Goal: Check status

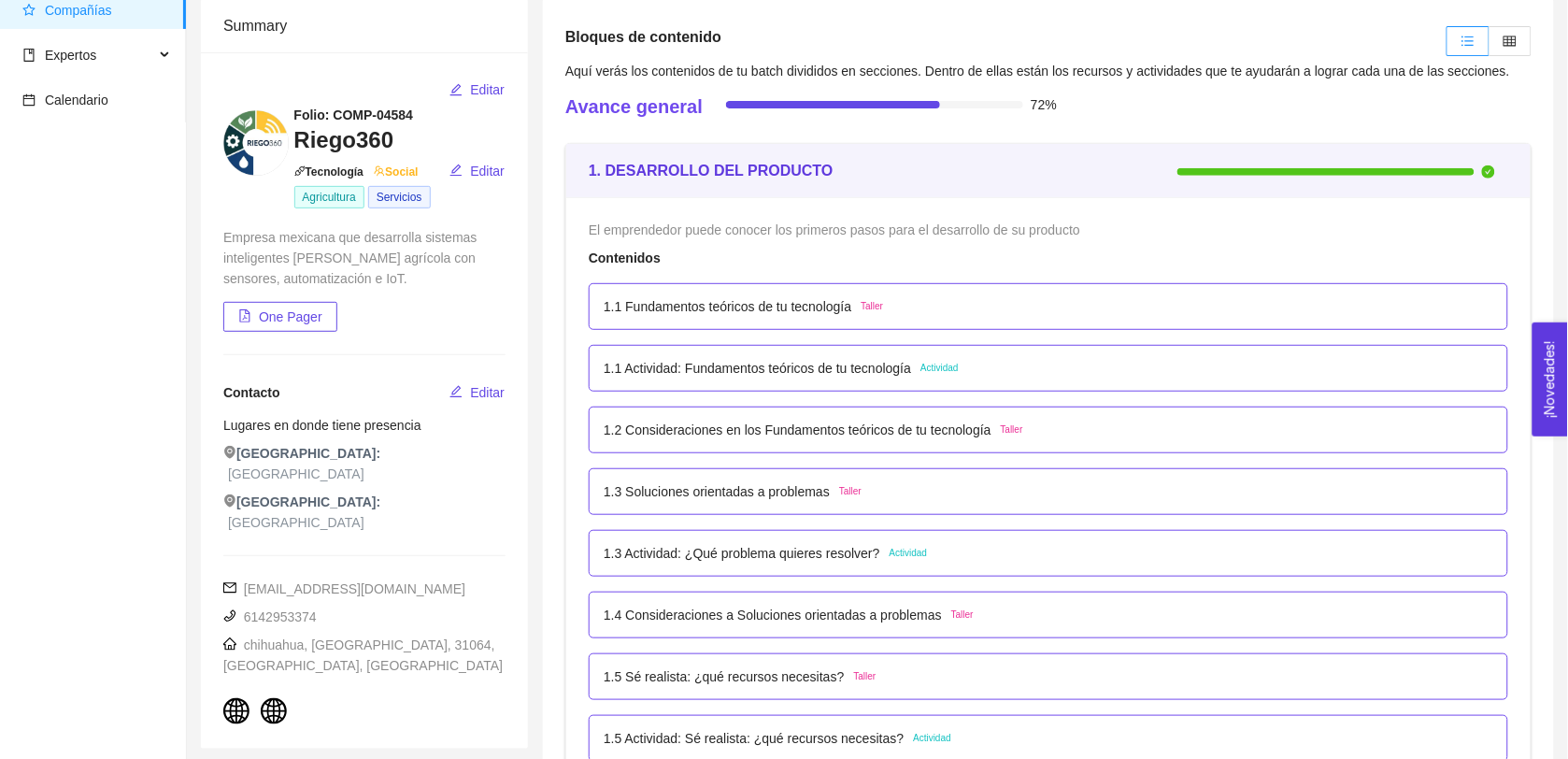
scroll to position [123, 0]
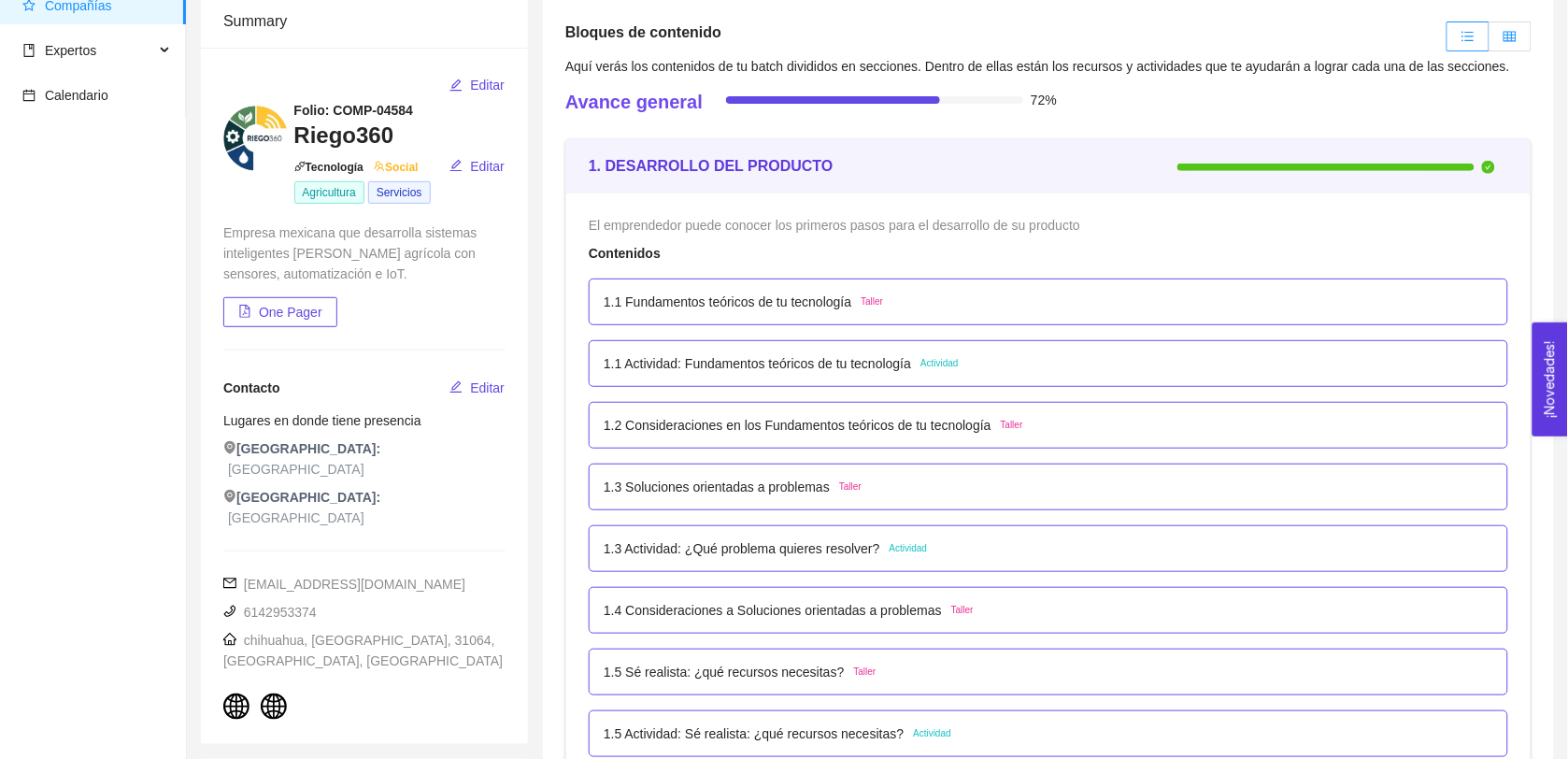
click at [1518, 45] on label at bounding box center [1510, 36] width 42 height 30
click at [1489, 41] on input "radio" at bounding box center [1489, 41] width 0 height 0
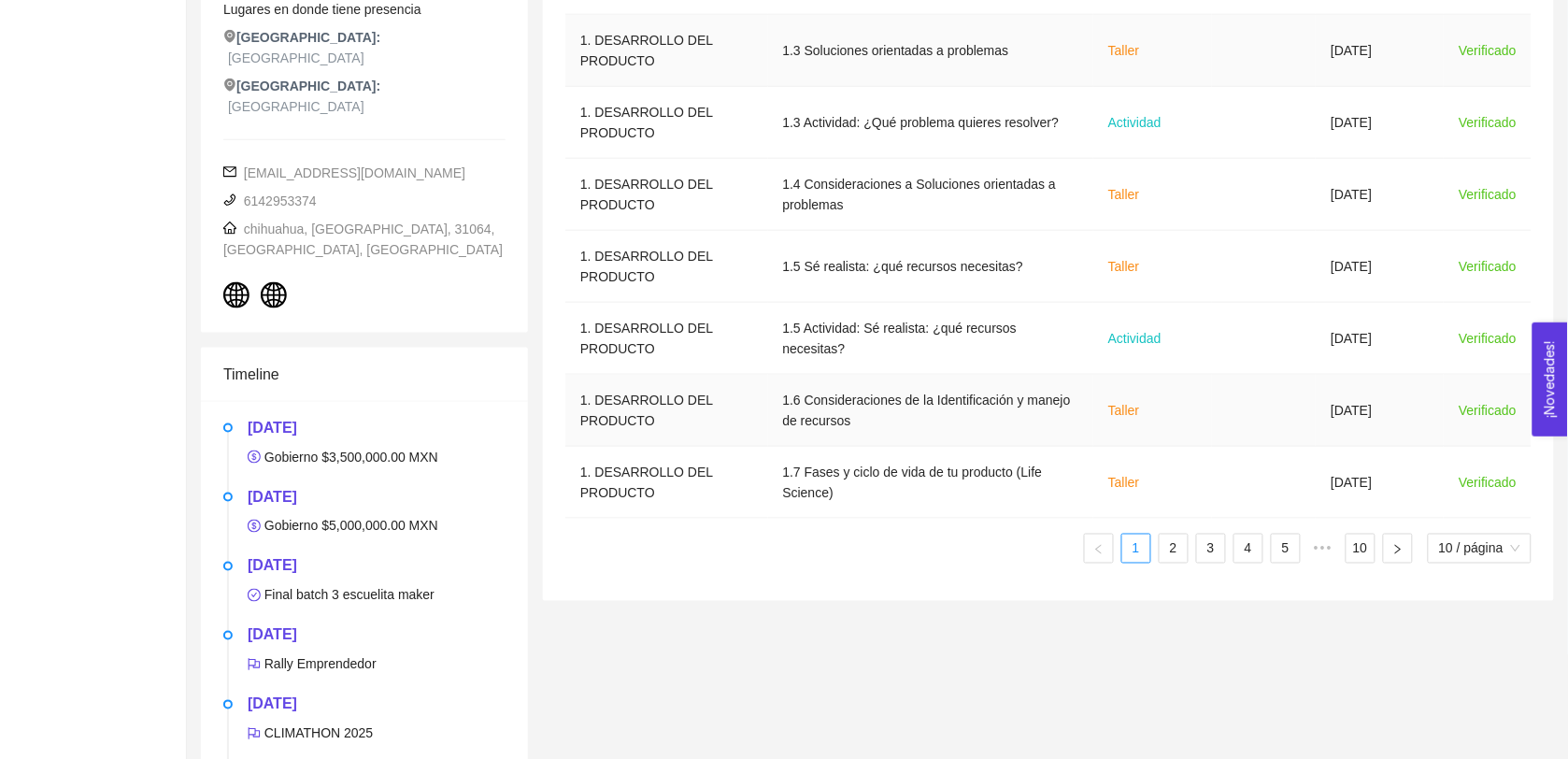
scroll to position [534, 0]
click at [1180, 557] on link "2" at bounding box center [1174, 547] width 28 height 28
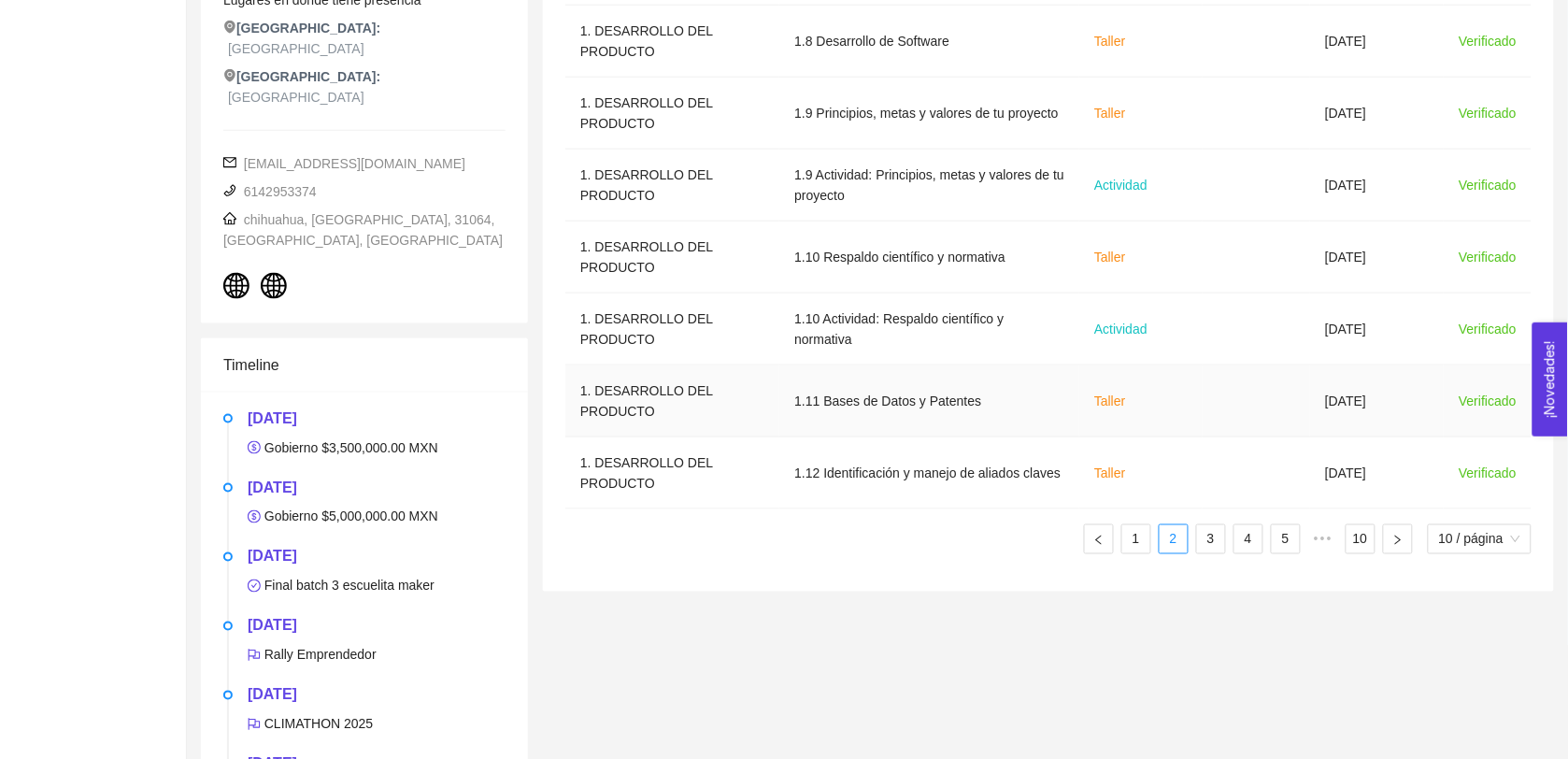
scroll to position [561, 0]
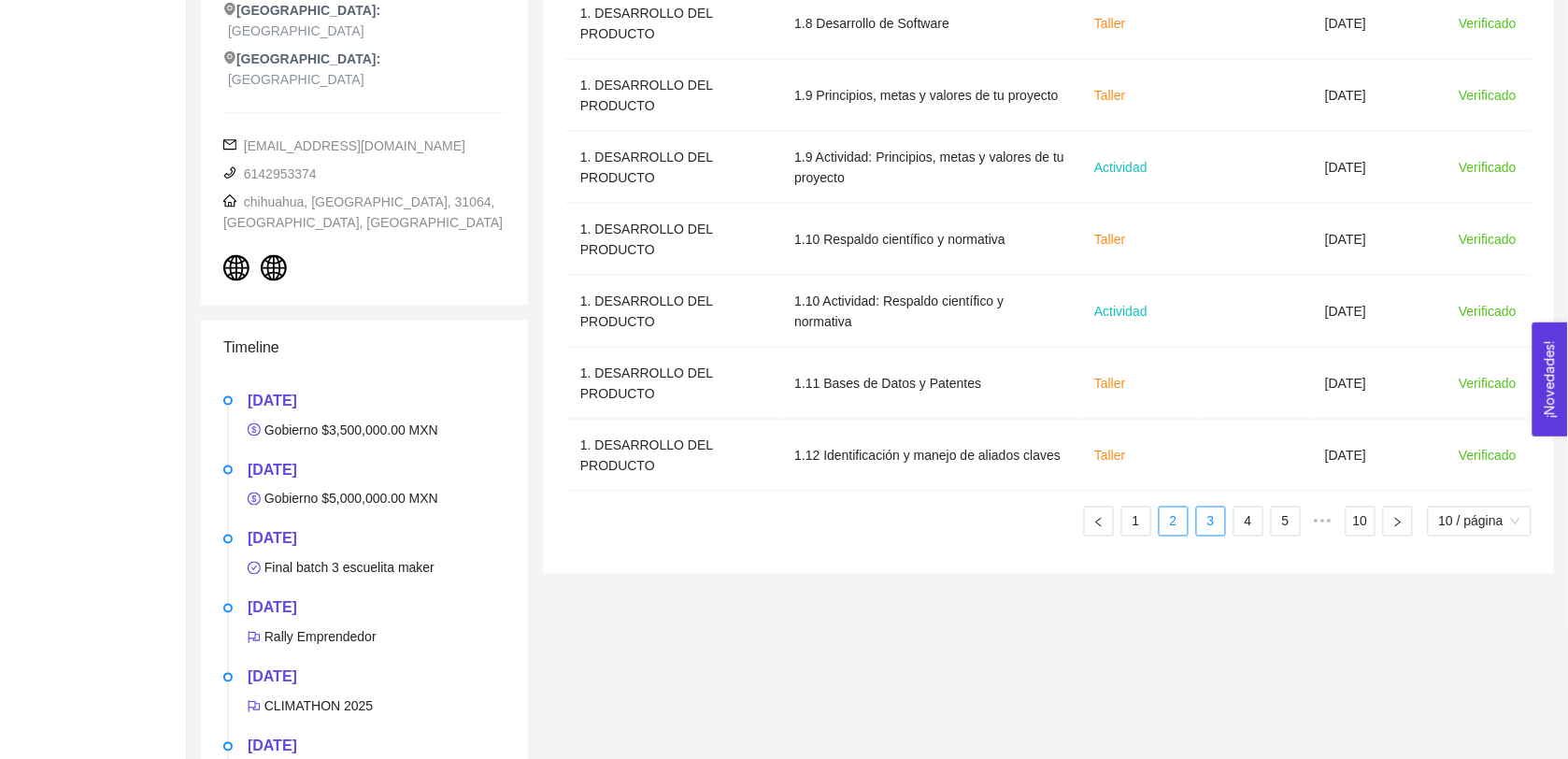
click at [1196, 531] on li "3" at bounding box center [1211, 521] width 30 height 30
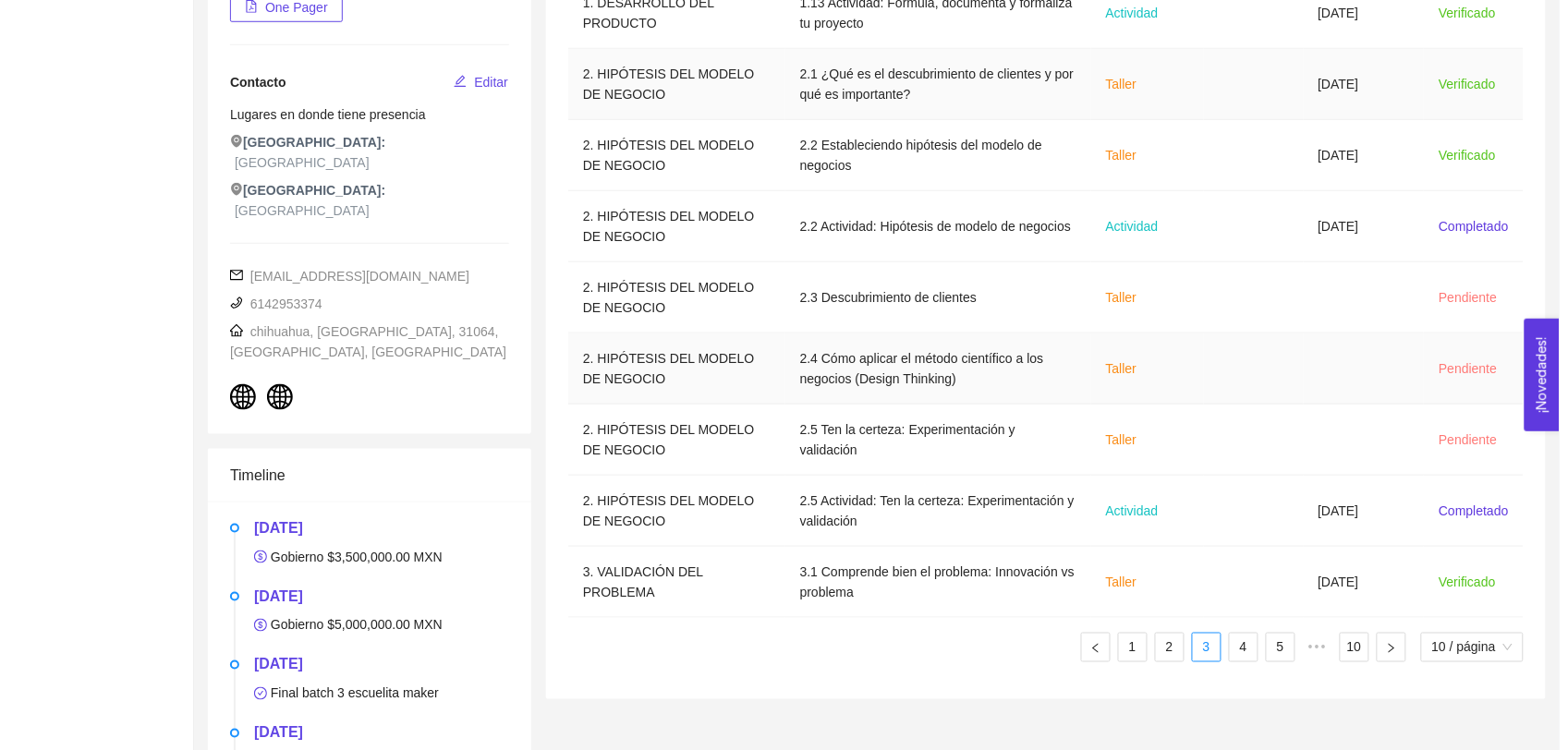
scroll to position [423, 0]
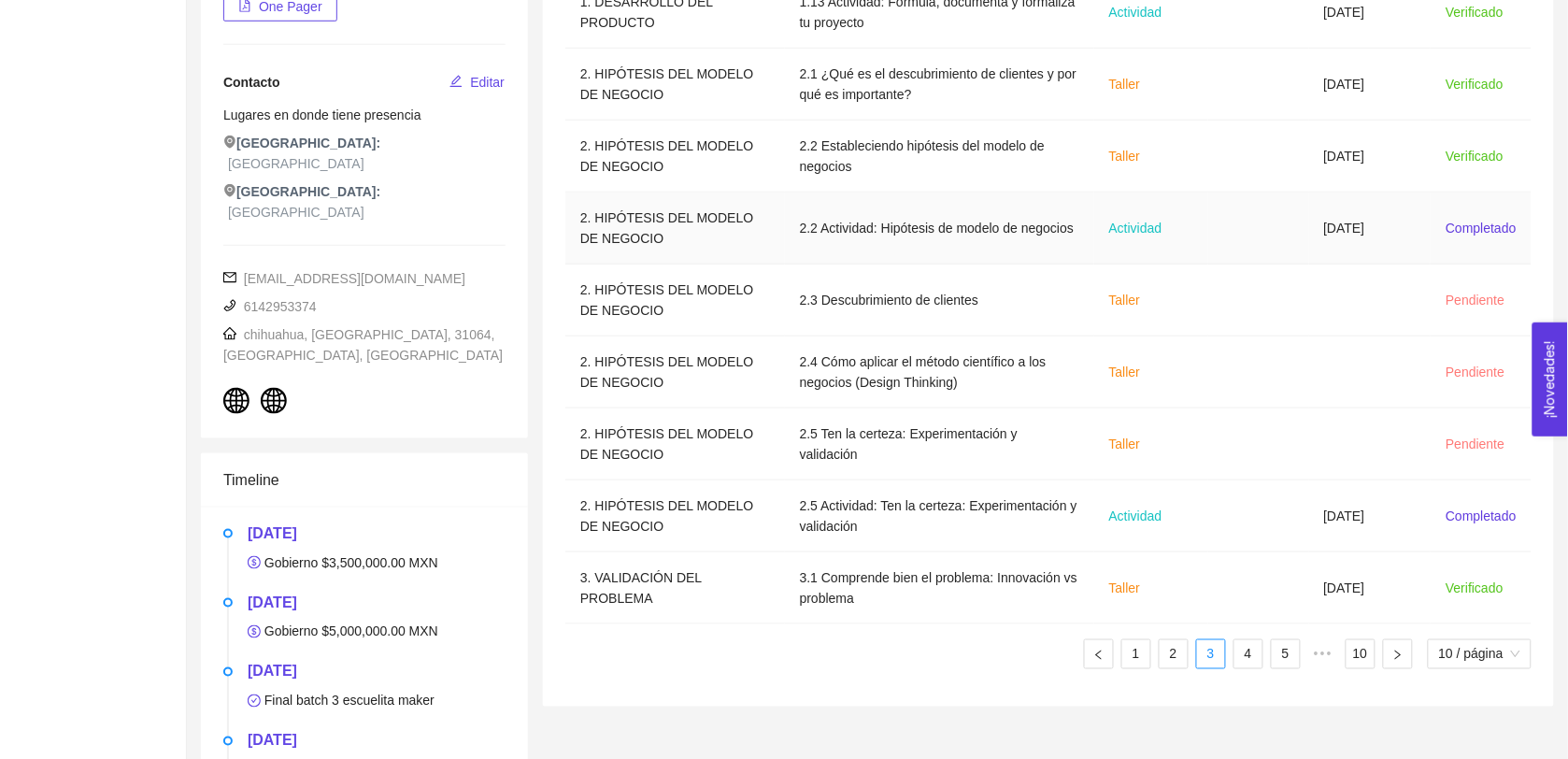
click at [1482, 217] on td "Completado" at bounding box center [1481, 228] width 101 height 72
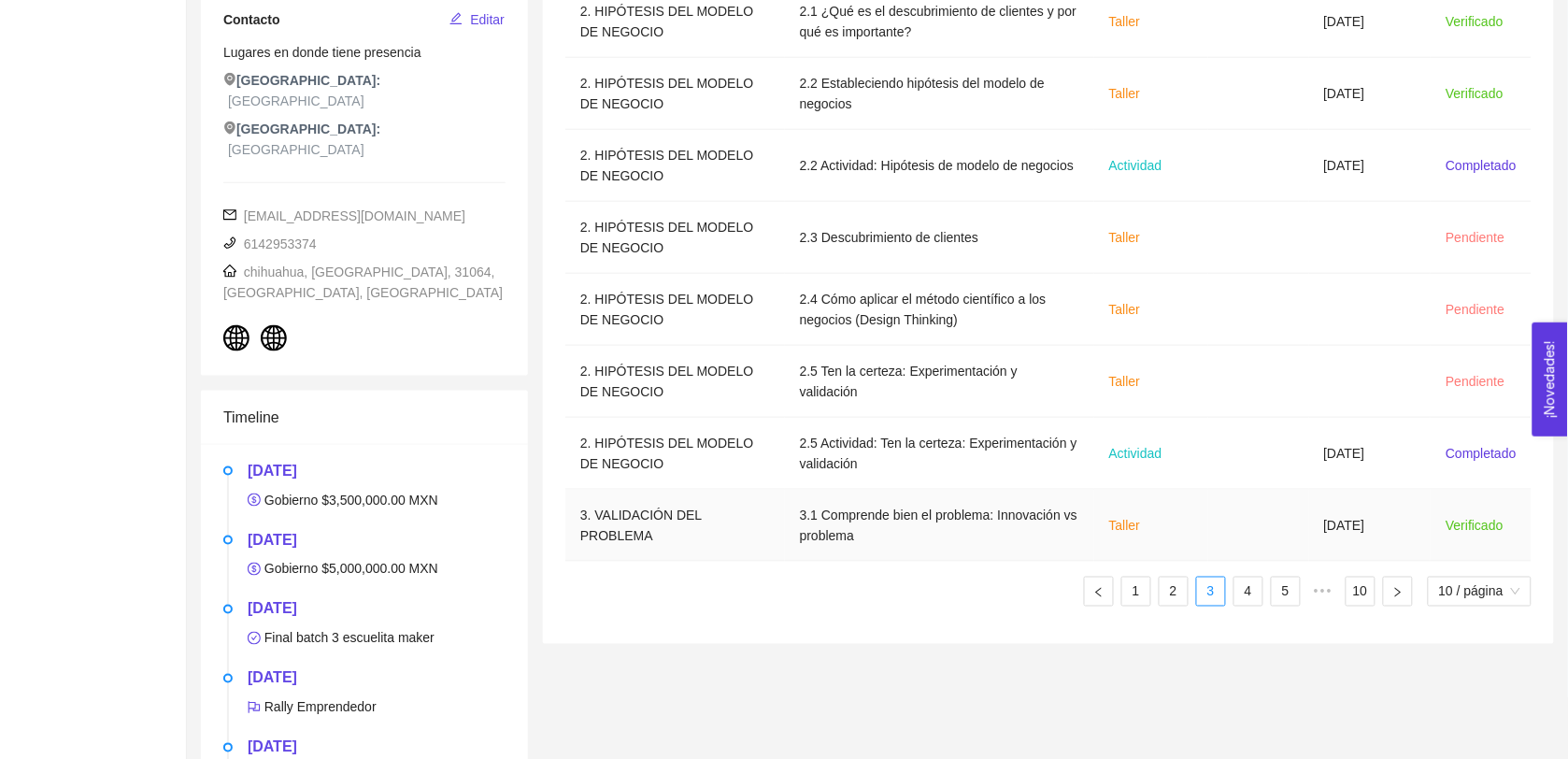
scroll to position [542, 0]
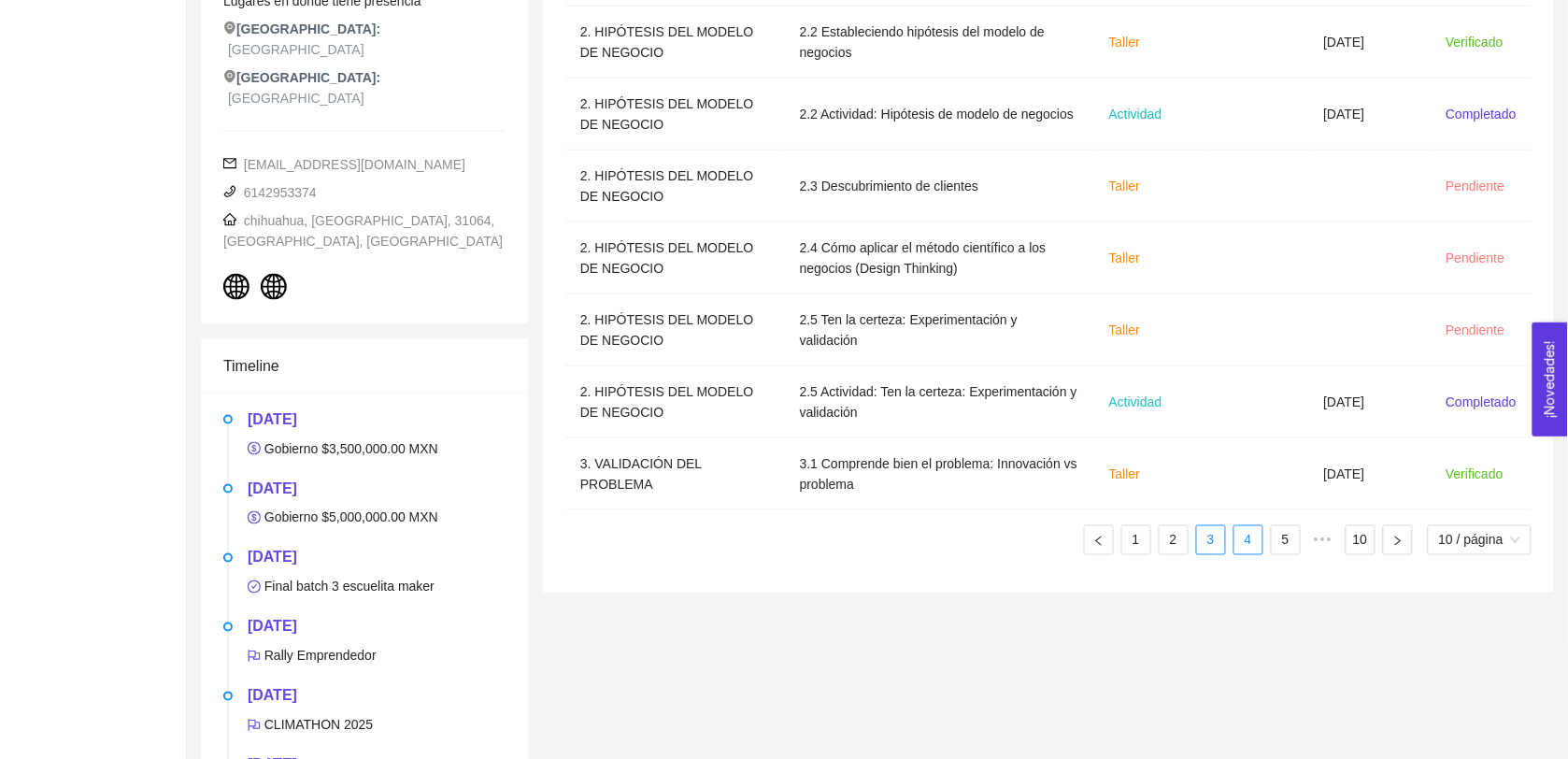
click at [1248, 545] on link "4" at bounding box center [1248, 540] width 28 height 28
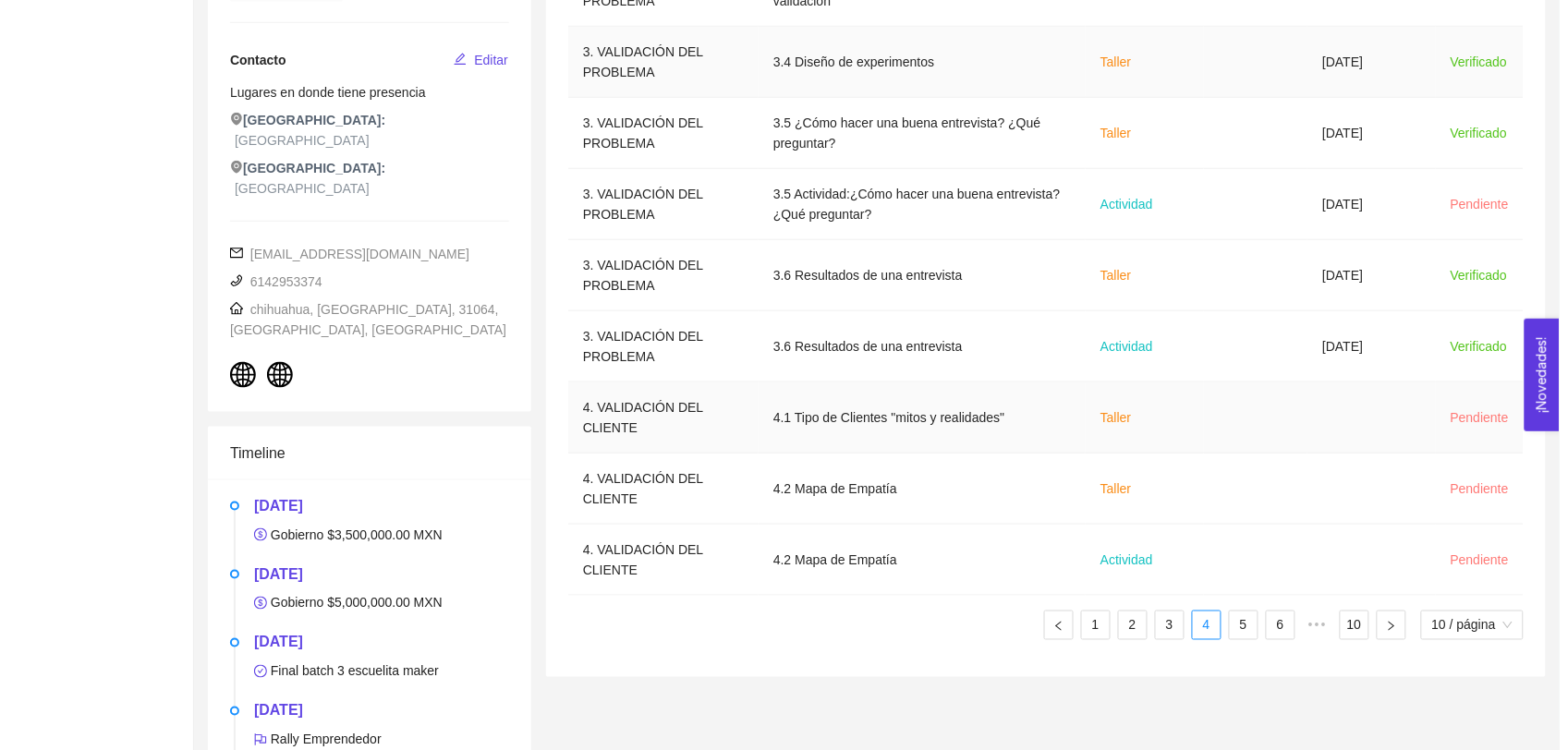
scroll to position [448, 0]
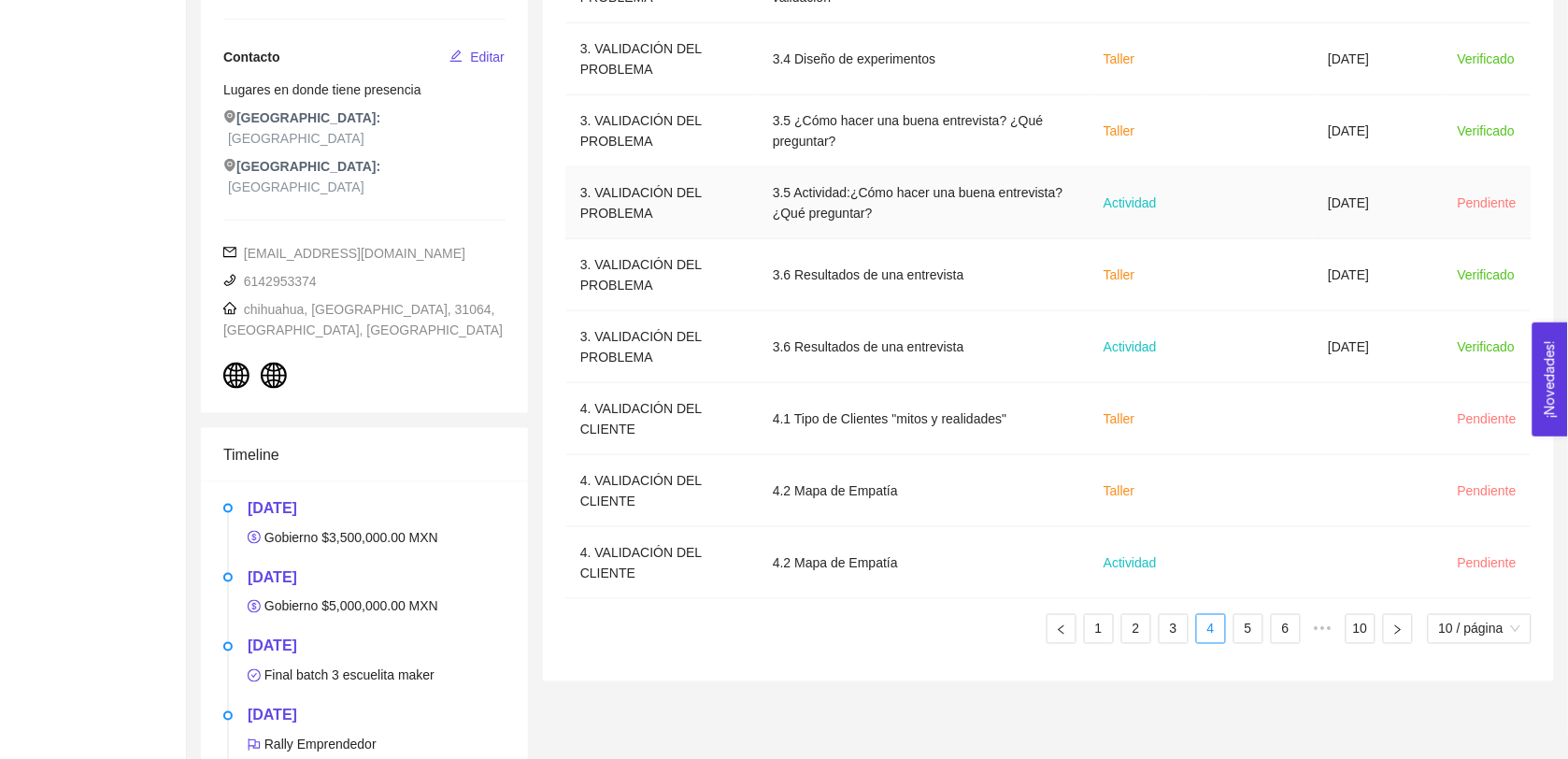
click at [1256, 211] on td at bounding box center [1260, 203] width 105 height 72
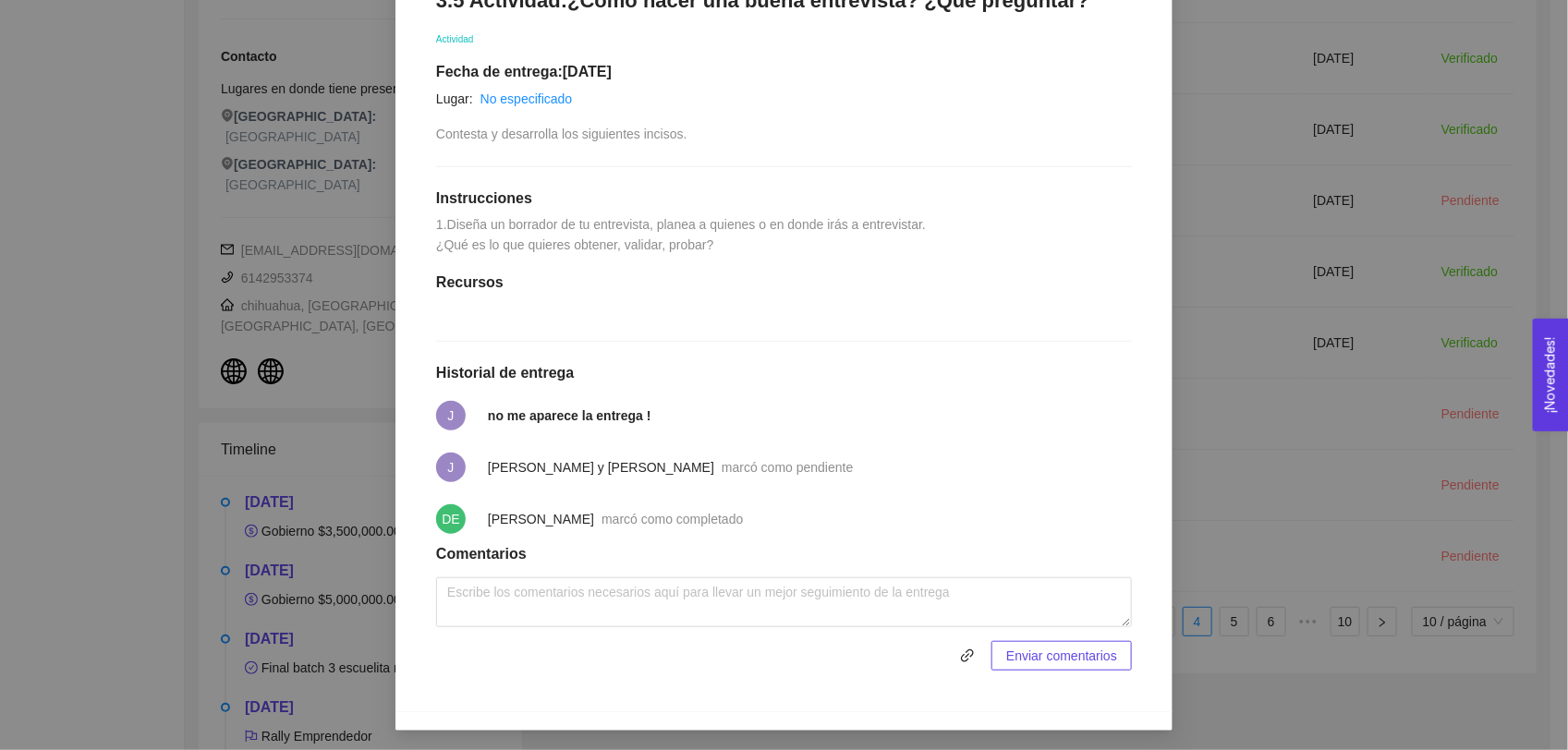
scroll to position [343, 0]
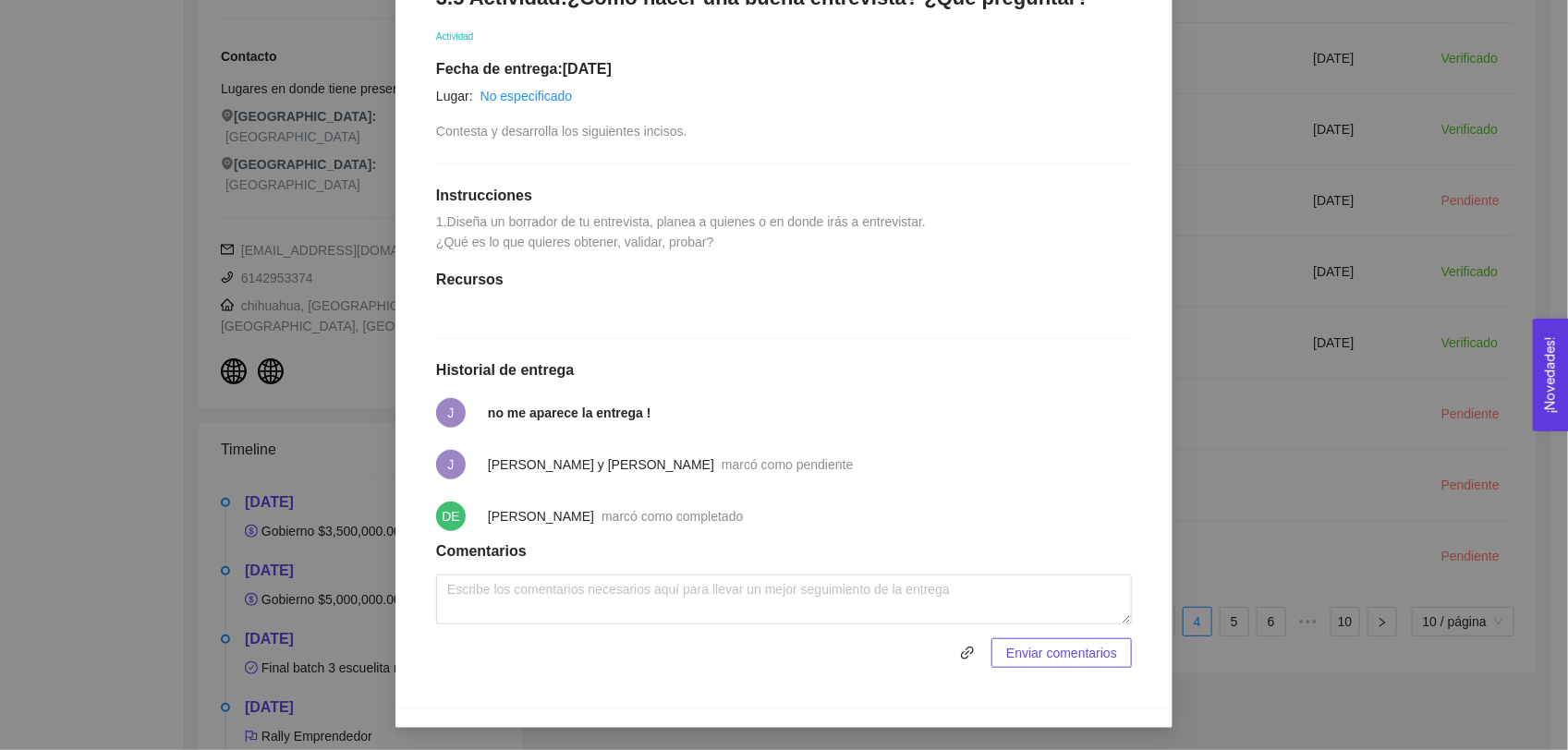
click at [1216, 486] on div "3. VALIDACIÓN DEL PROBLEMA Validación del problema Asignado por [PERSON_NAME] (…" at bounding box center [784, 375] width 1568 height 750
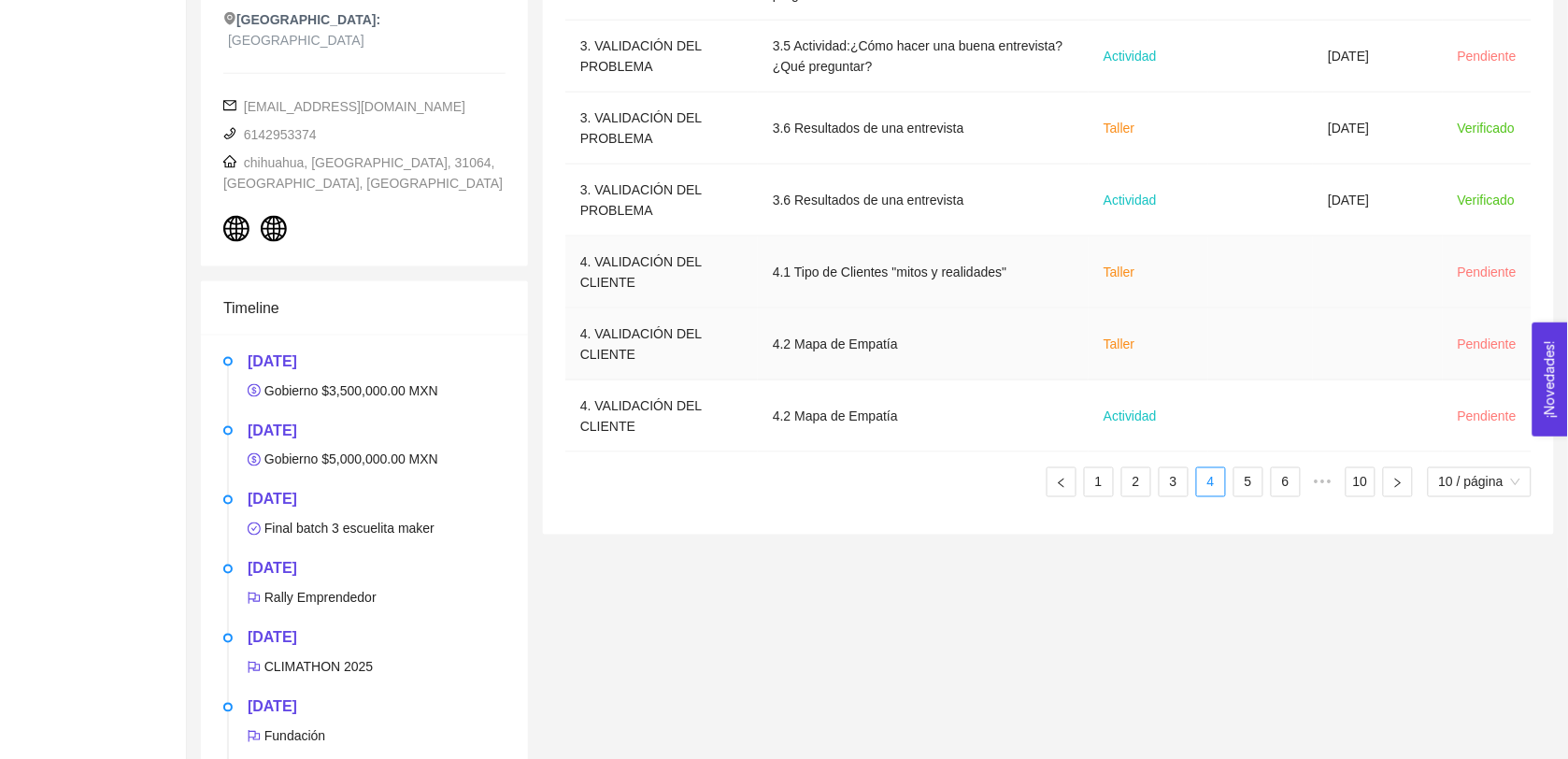
scroll to position [604, 0]
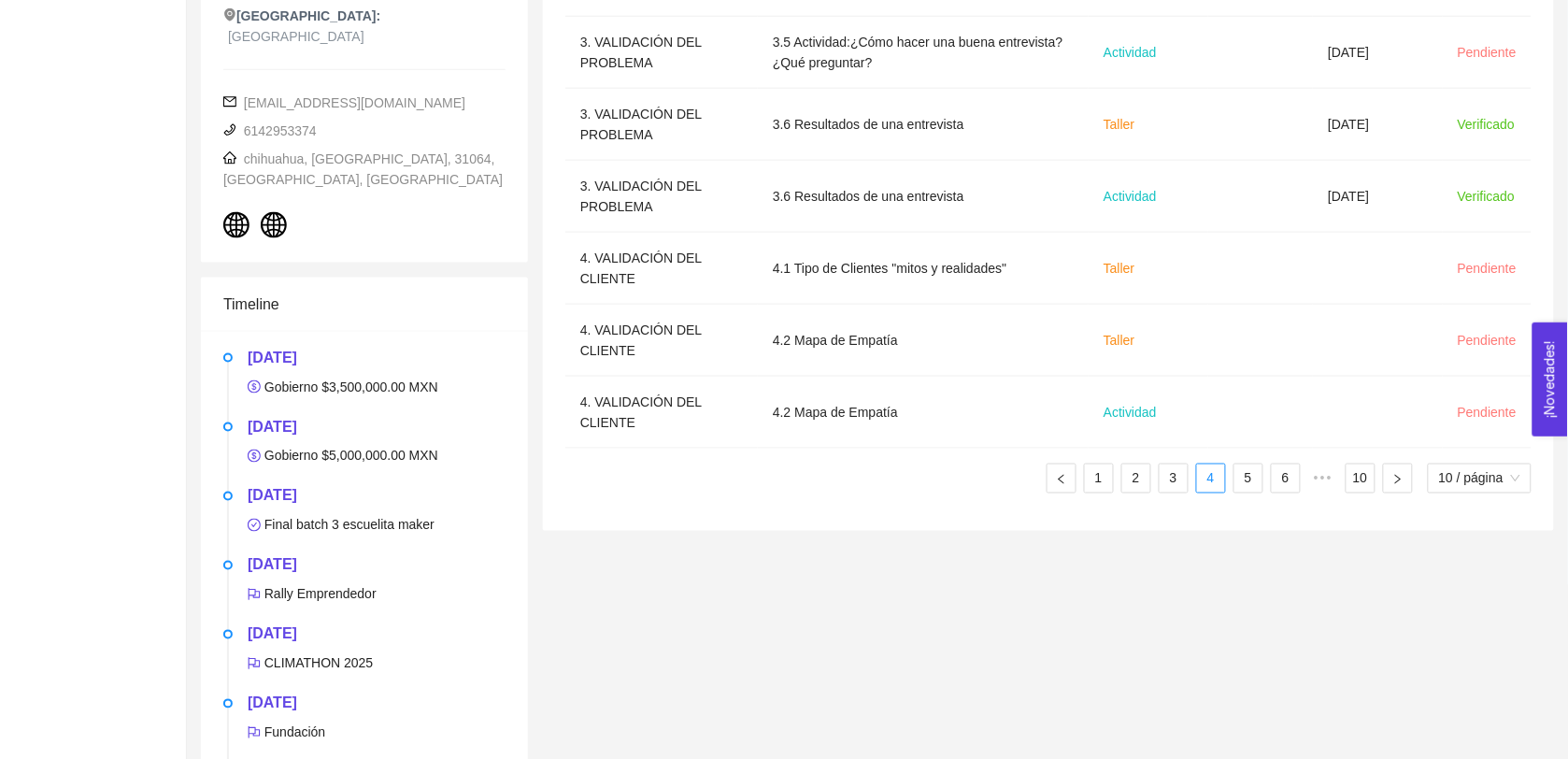
click at [1235, 496] on div "Sección Nombre del contenido Tipo de contenido Fecha límite Fecha de entrega St…" at bounding box center [1048, 82] width 966 height 852
click at [1248, 487] on link "5" at bounding box center [1248, 478] width 28 height 28
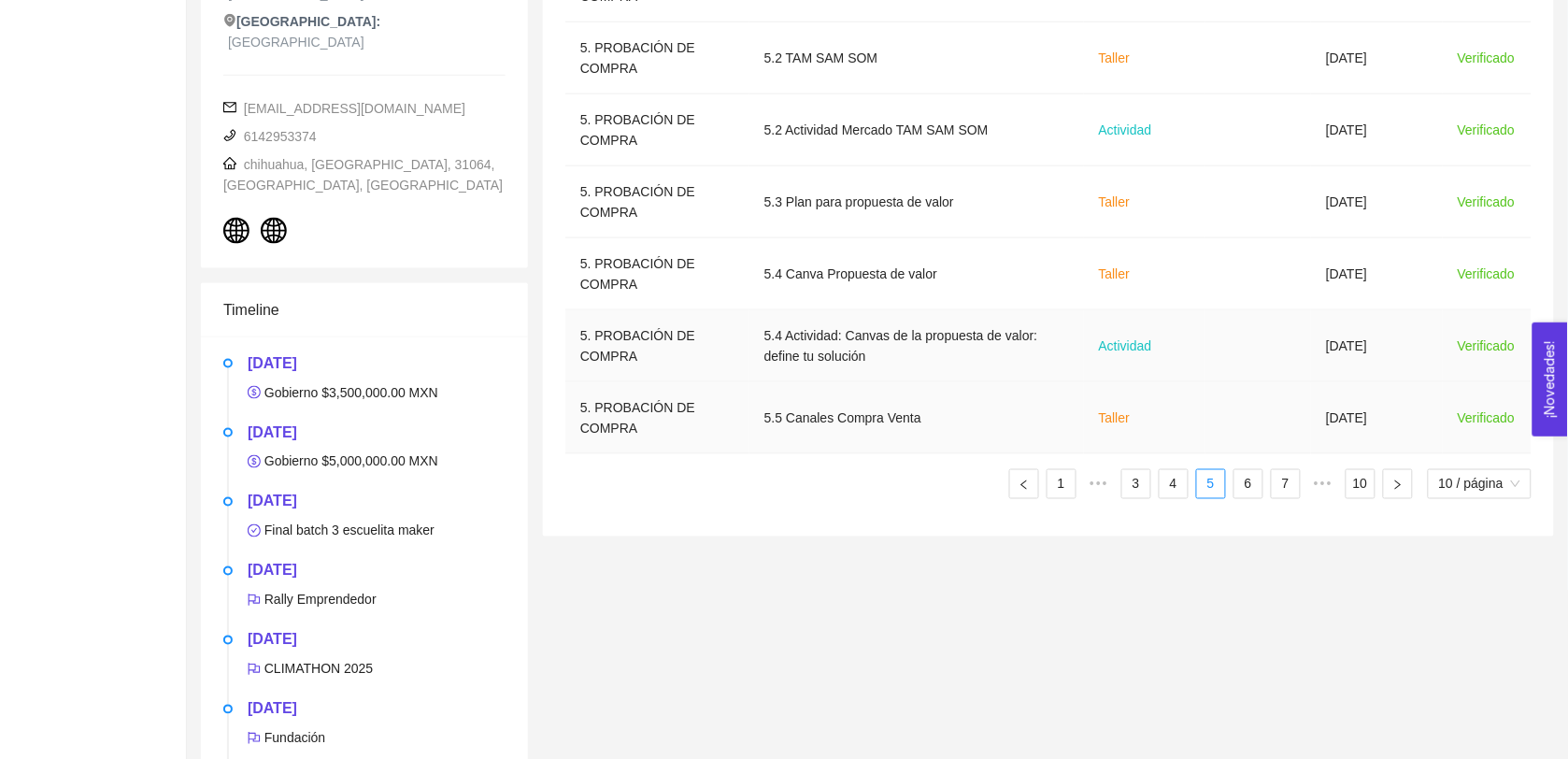
scroll to position [599, 0]
click at [1249, 495] on link "6" at bounding box center [1248, 483] width 28 height 28
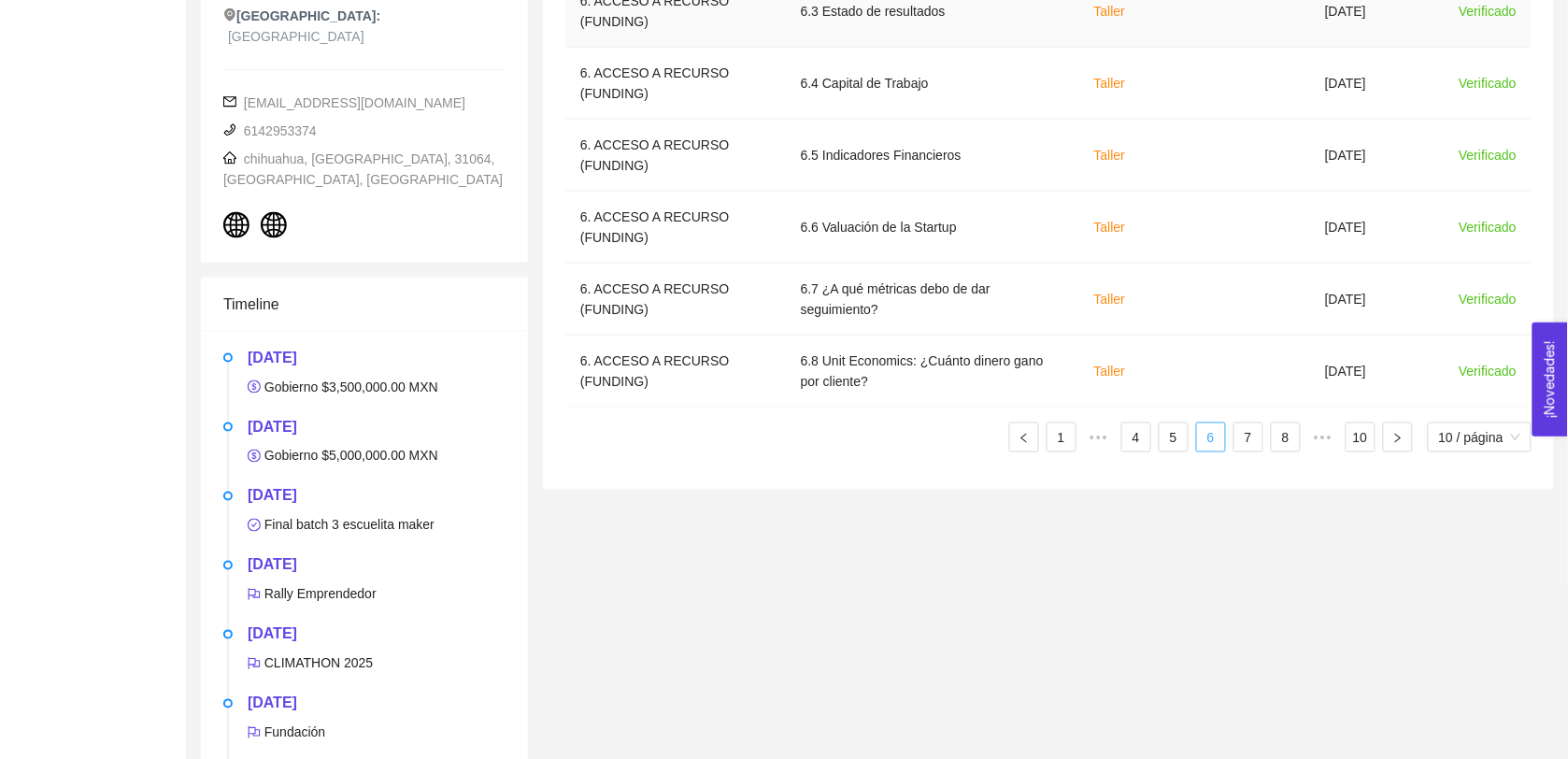
scroll to position [608, 0]
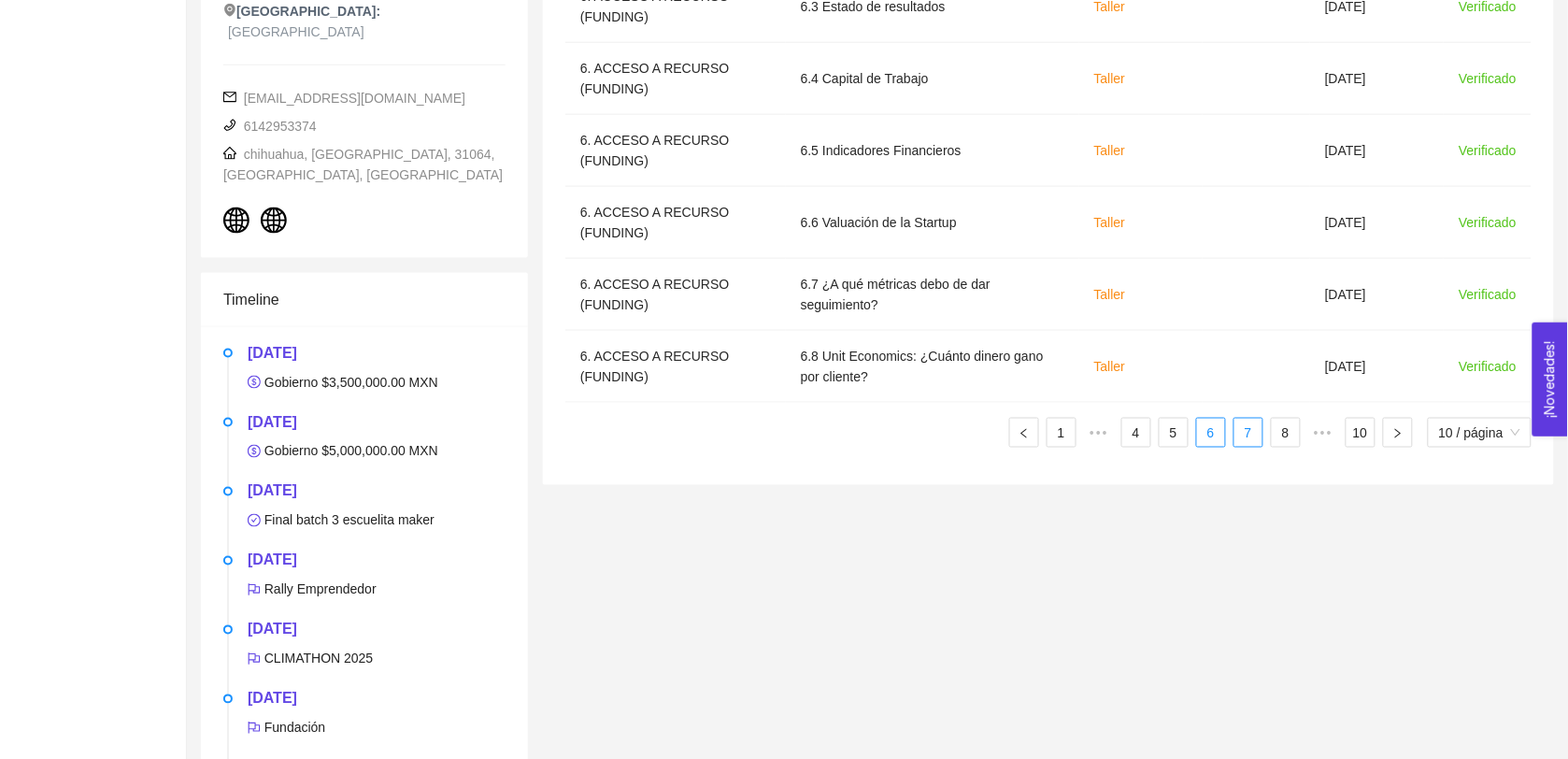
click at [1254, 431] on link "7" at bounding box center [1248, 432] width 28 height 28
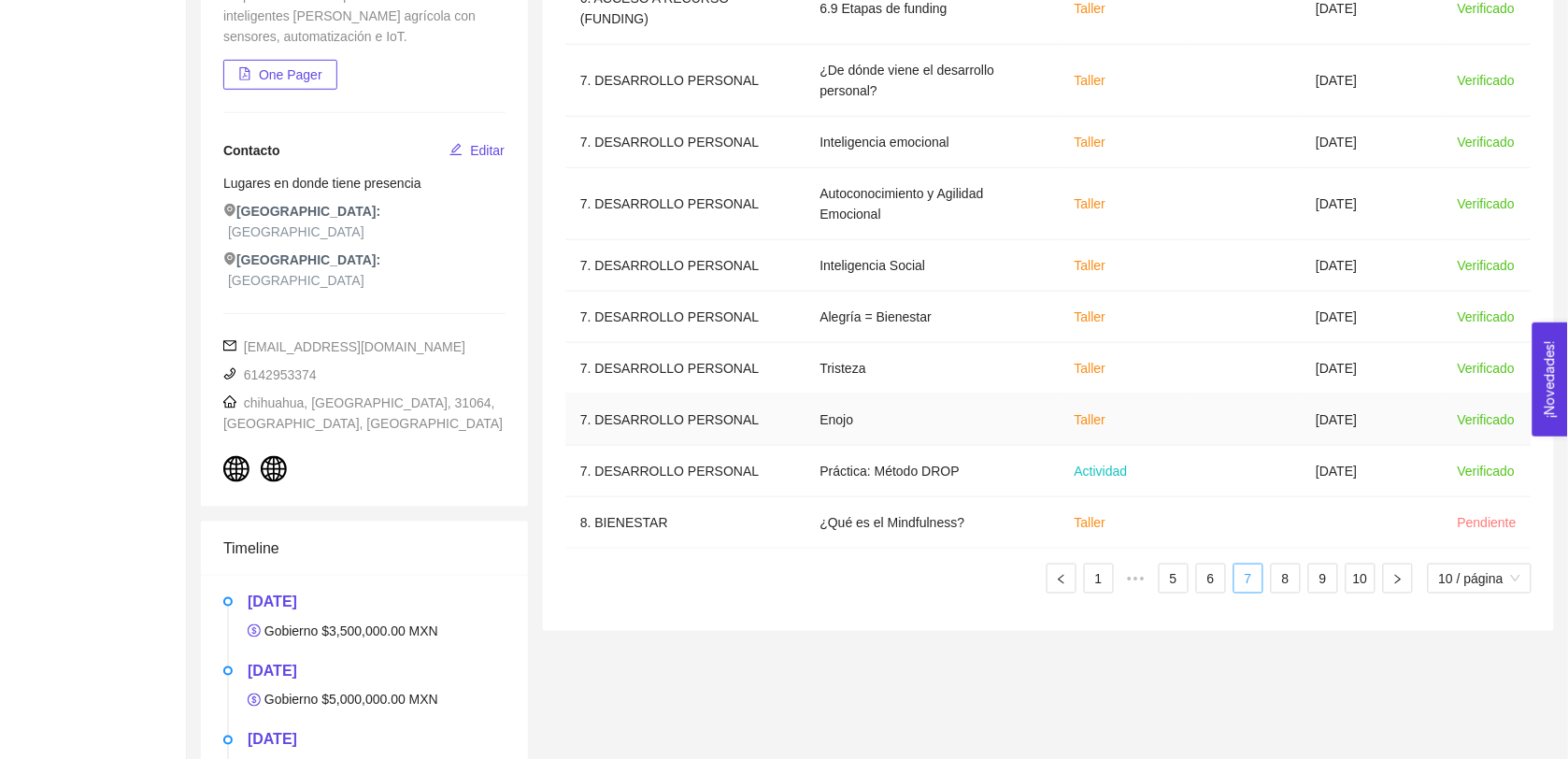
scroll to position [361, 0]
click at [1280, 566] on link "8" at bounding box center [1285, 577] width 28 height 28
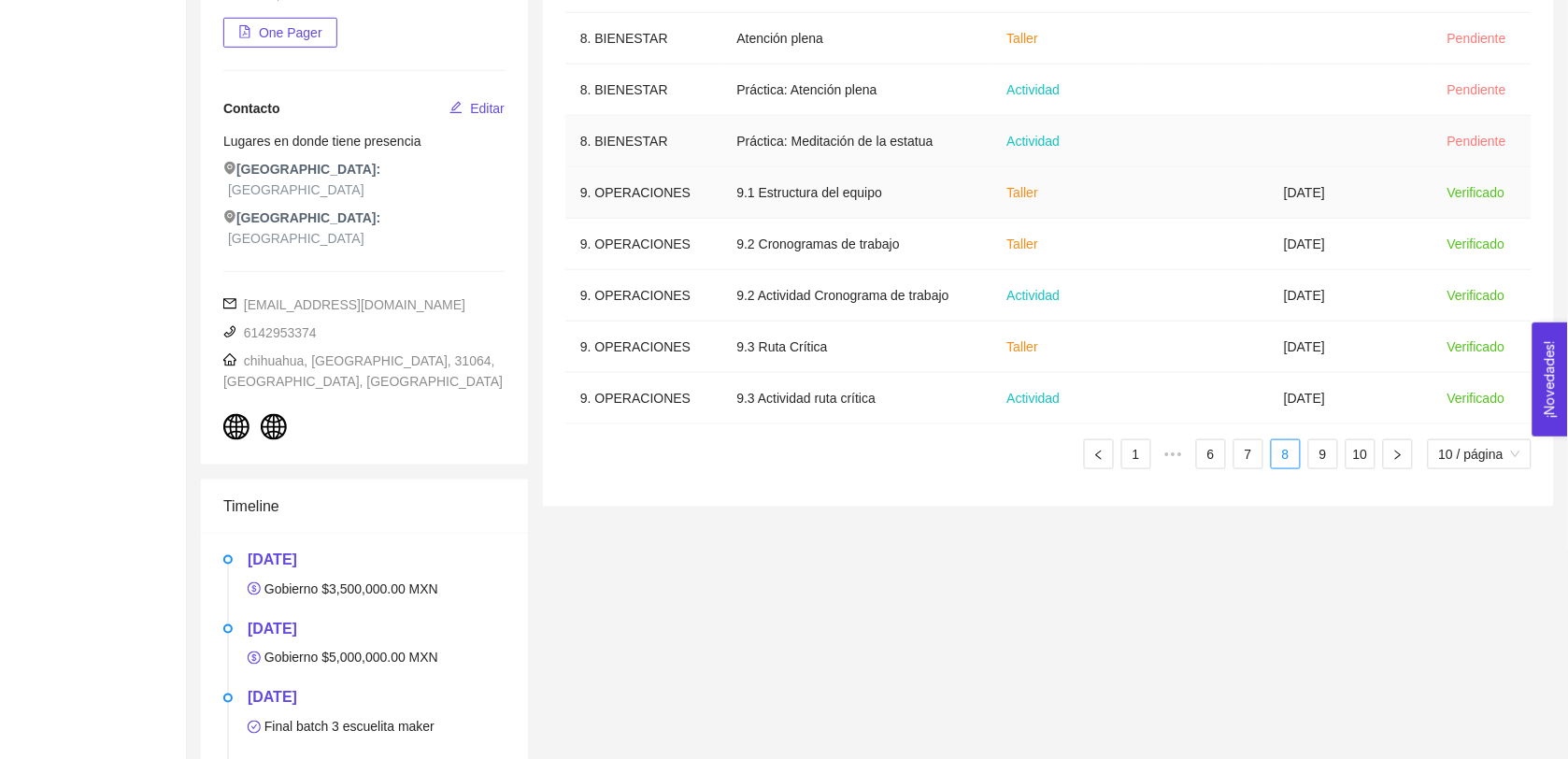
scroll to position [406, 0]
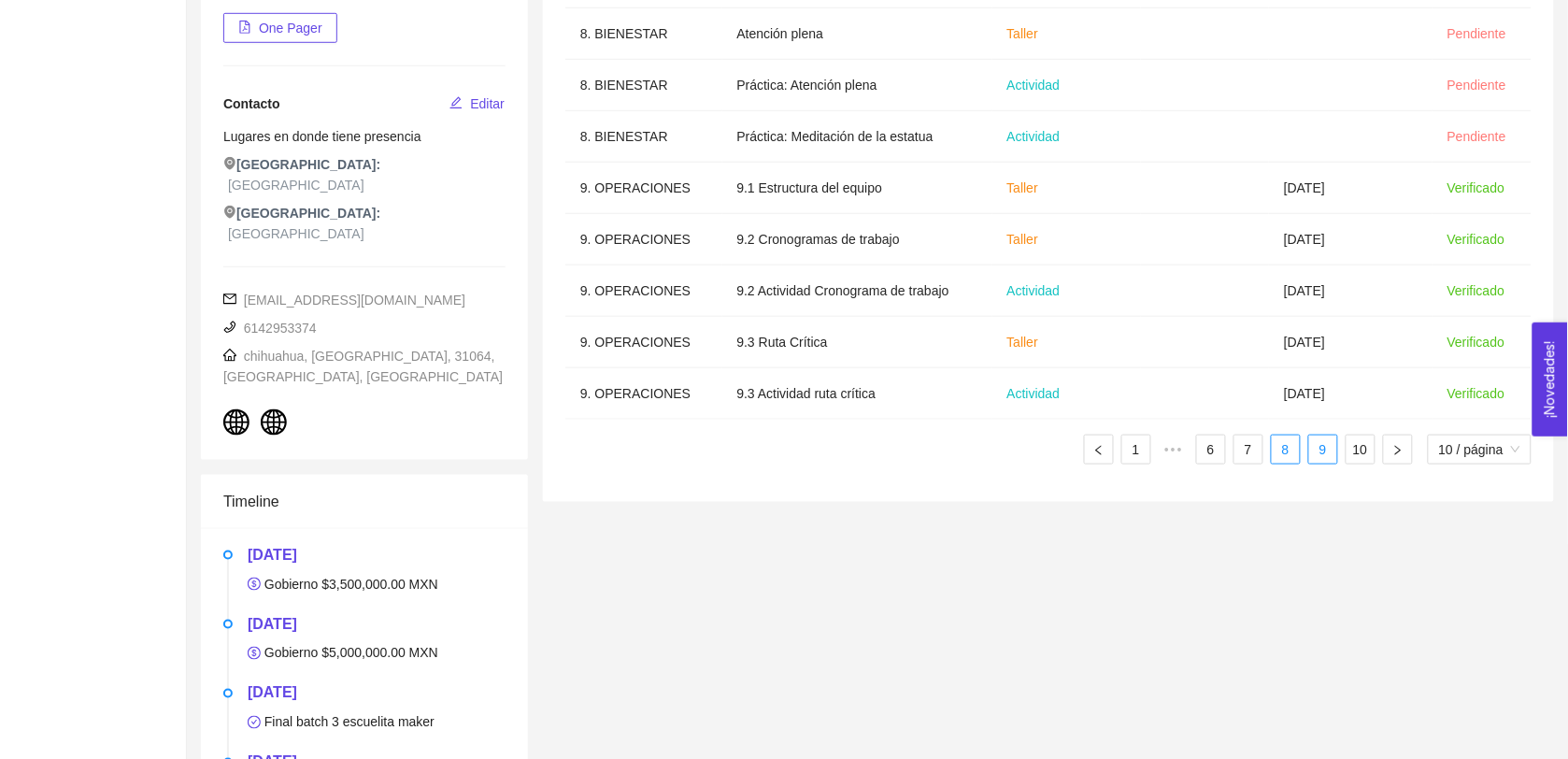
click at [1313, 455] on link "9" at bounding box center [1323, 449] width 28 height 28
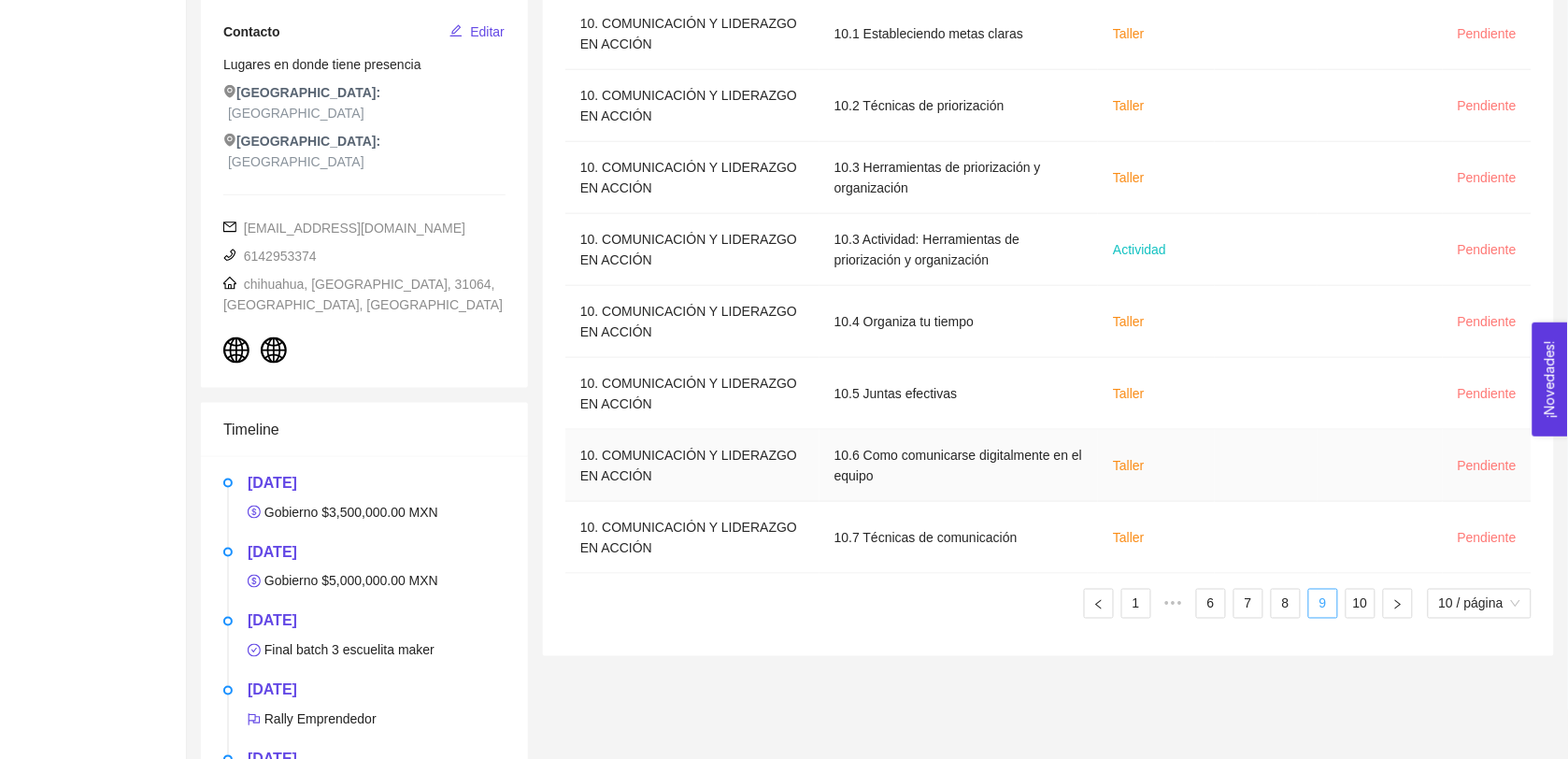
scroll to position [479, 0]
click at [1356, 599] on link "10" at bounding box center [1360, 603] width 28 height 28
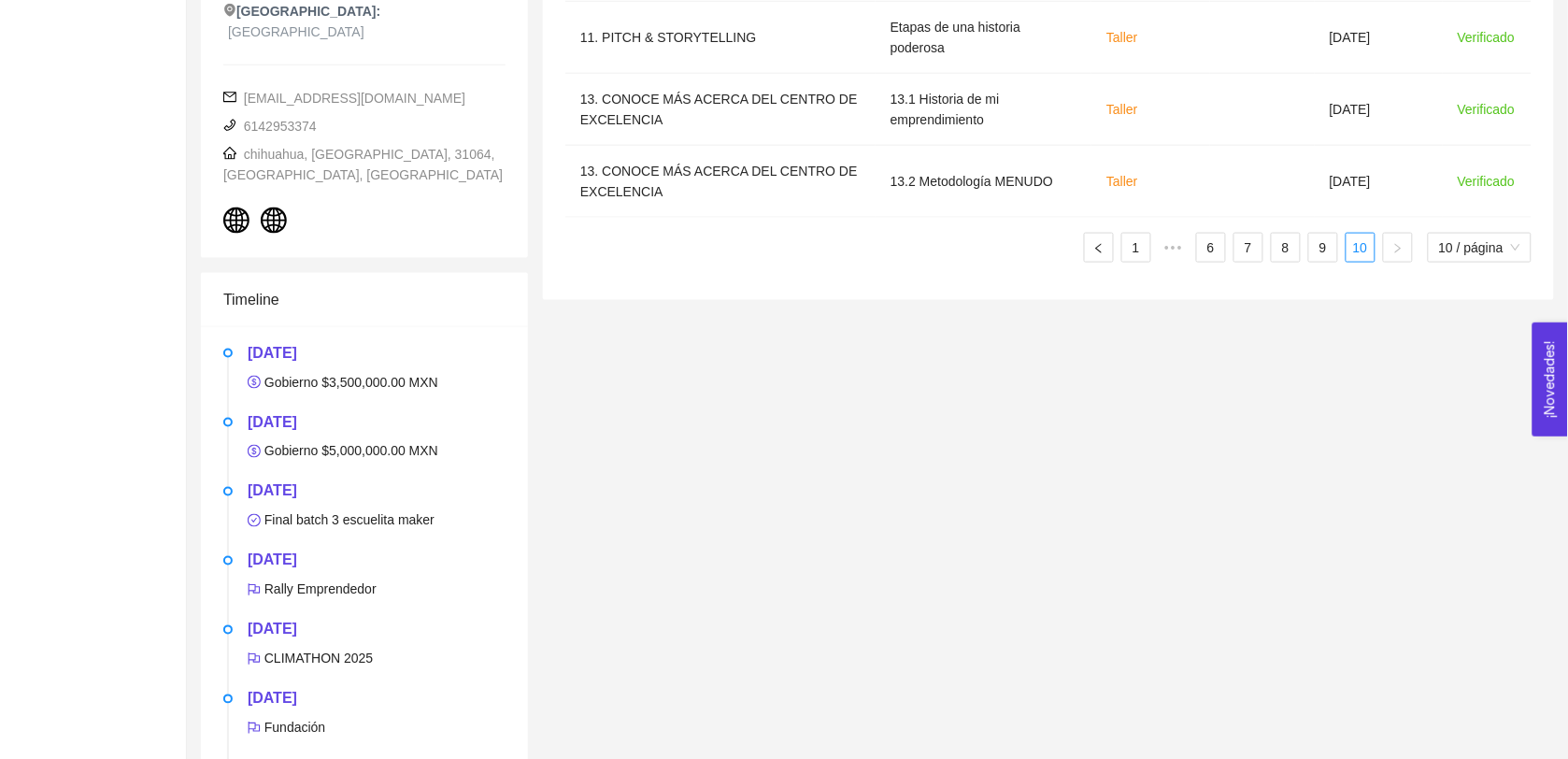
scroll to position [0, 0]
